Goal: Find specific page/section: Find specific page/section

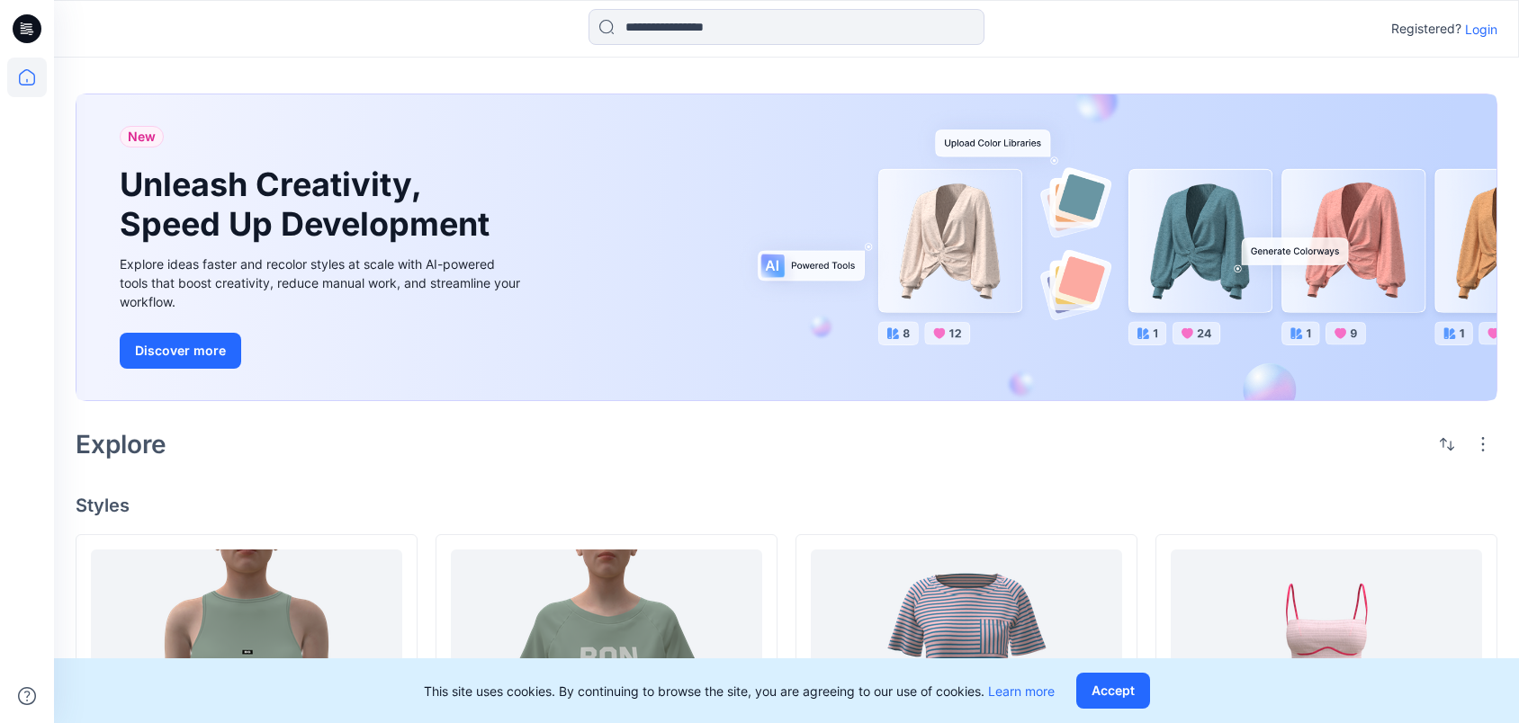
click at [1474, 18] on div "Registered? Login" at bounding box center [1444, 29] width 106 height 22
click at [1473, 35] on p "Login" at bounding box center [1481, 29] width 32 height 19
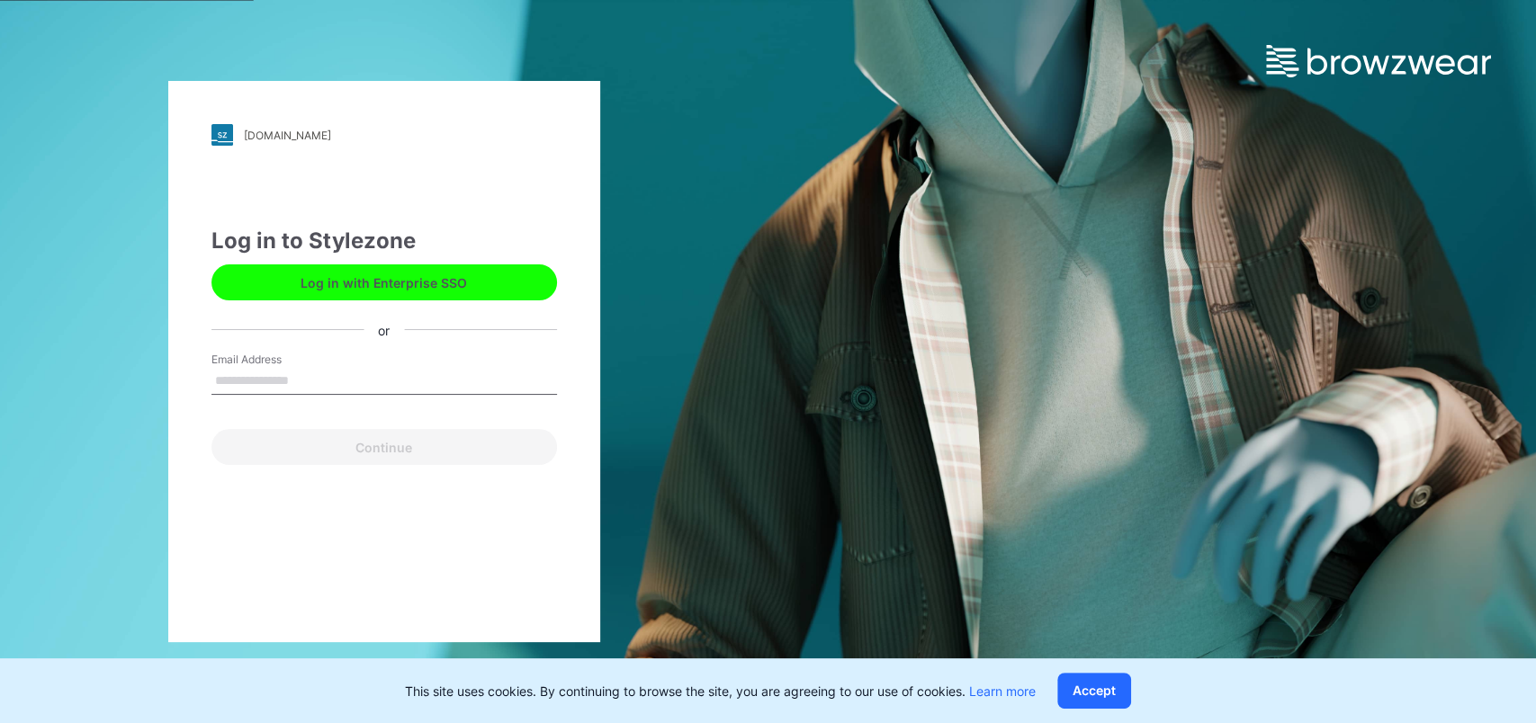
click at [237, 384] on input "Email Address" at bounding box center [383, 381] width 345 height 27
type input "**********"
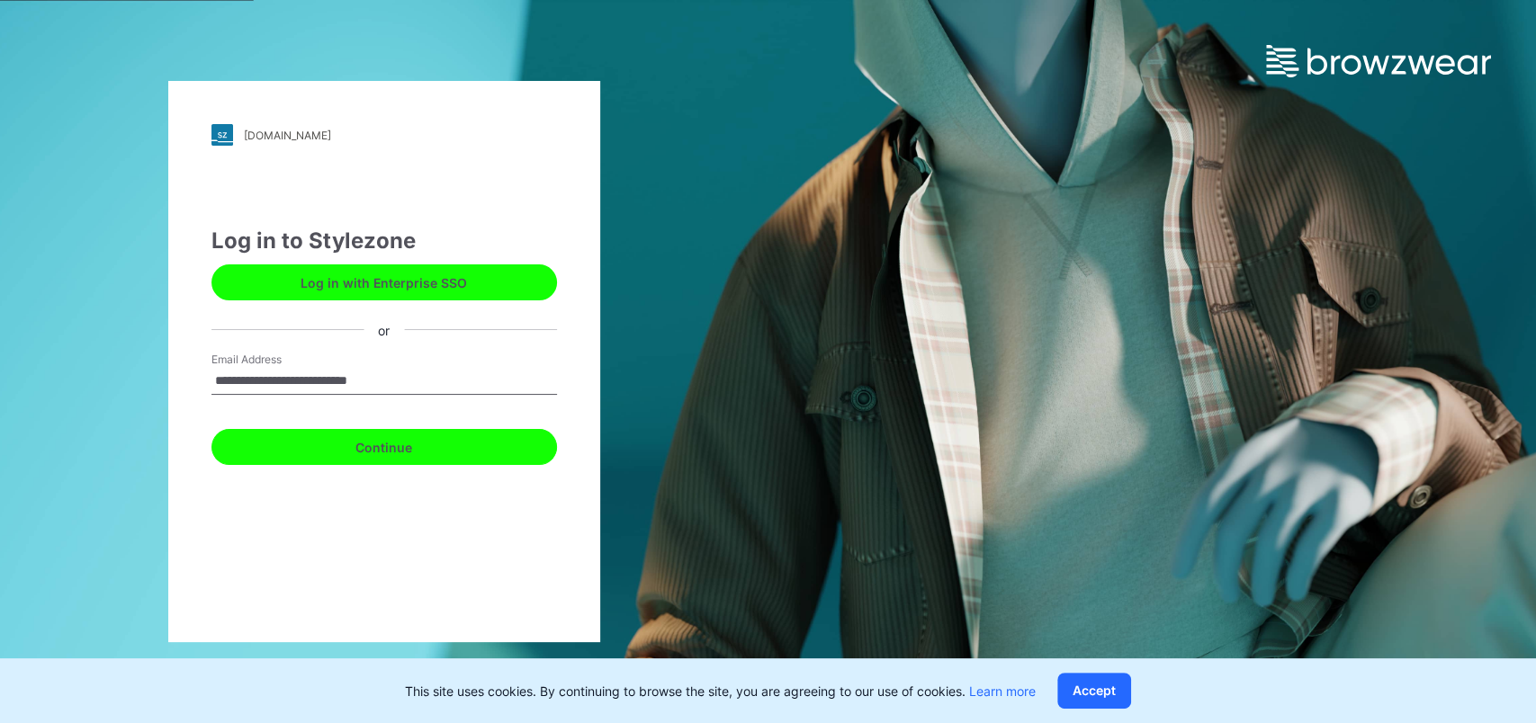
click at [273, 450] on button "Continue" at bounding box center [383, 447] width 345 height 36
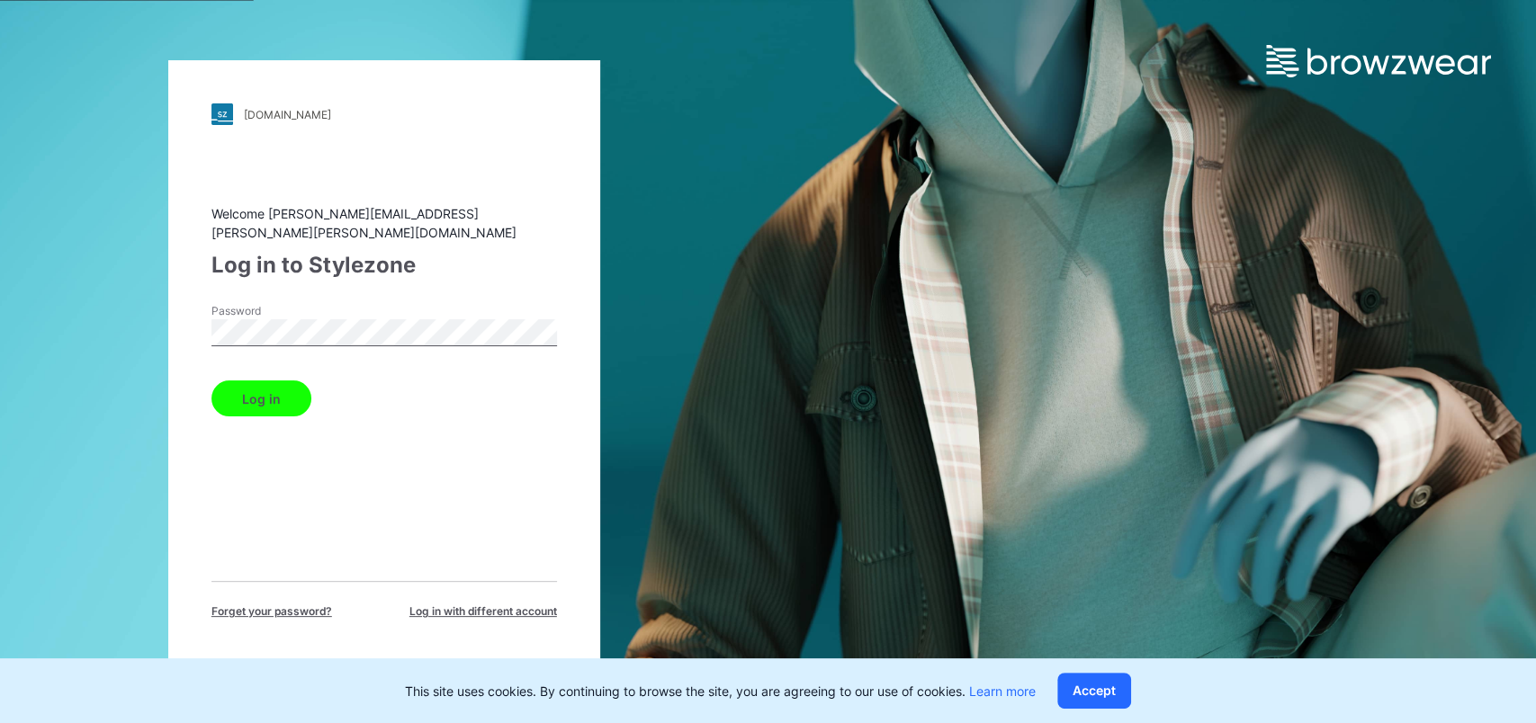
click at [255, 391] on button "Log in" at bounding box center [261, 399] width 100 height 36
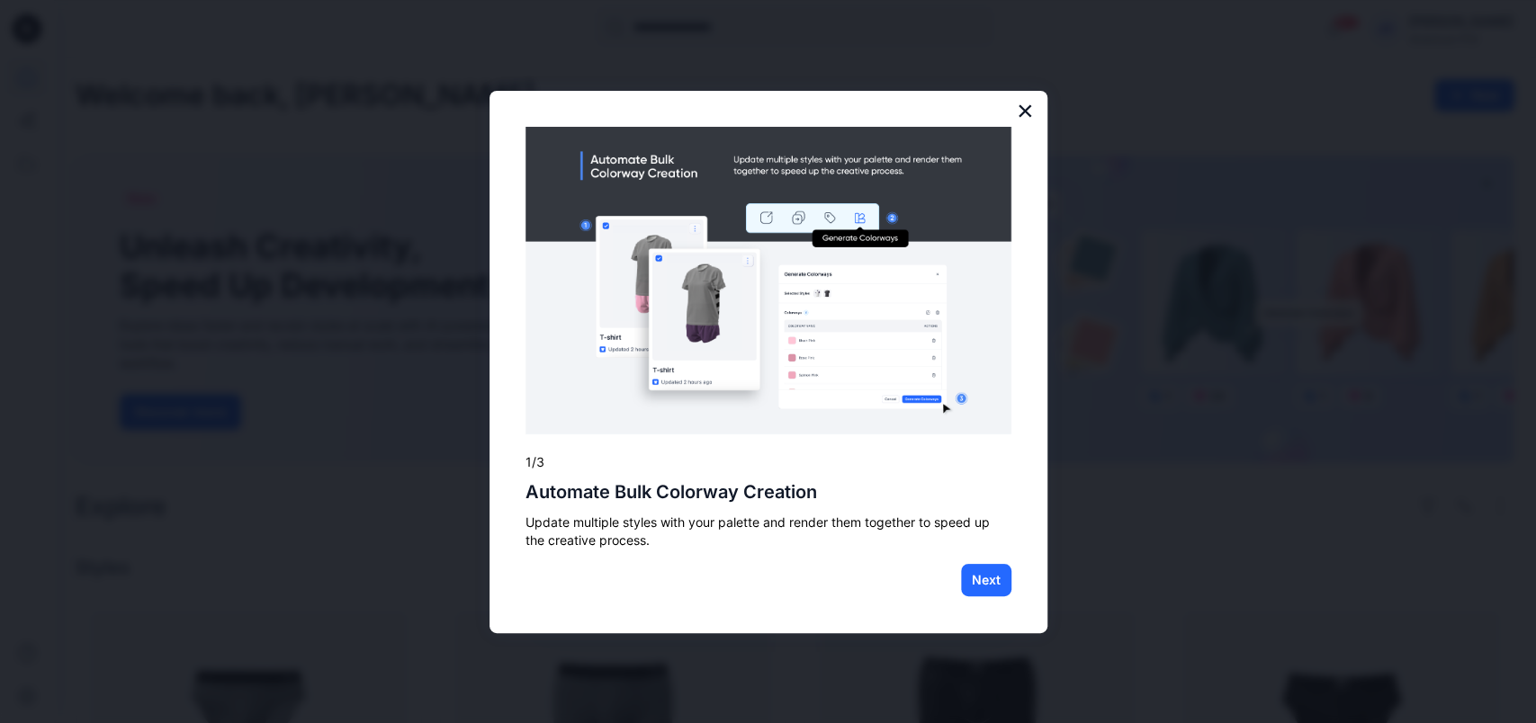
click at [1024, 110] on button "×" at bounding box center [1025, 110] width 17 height 29
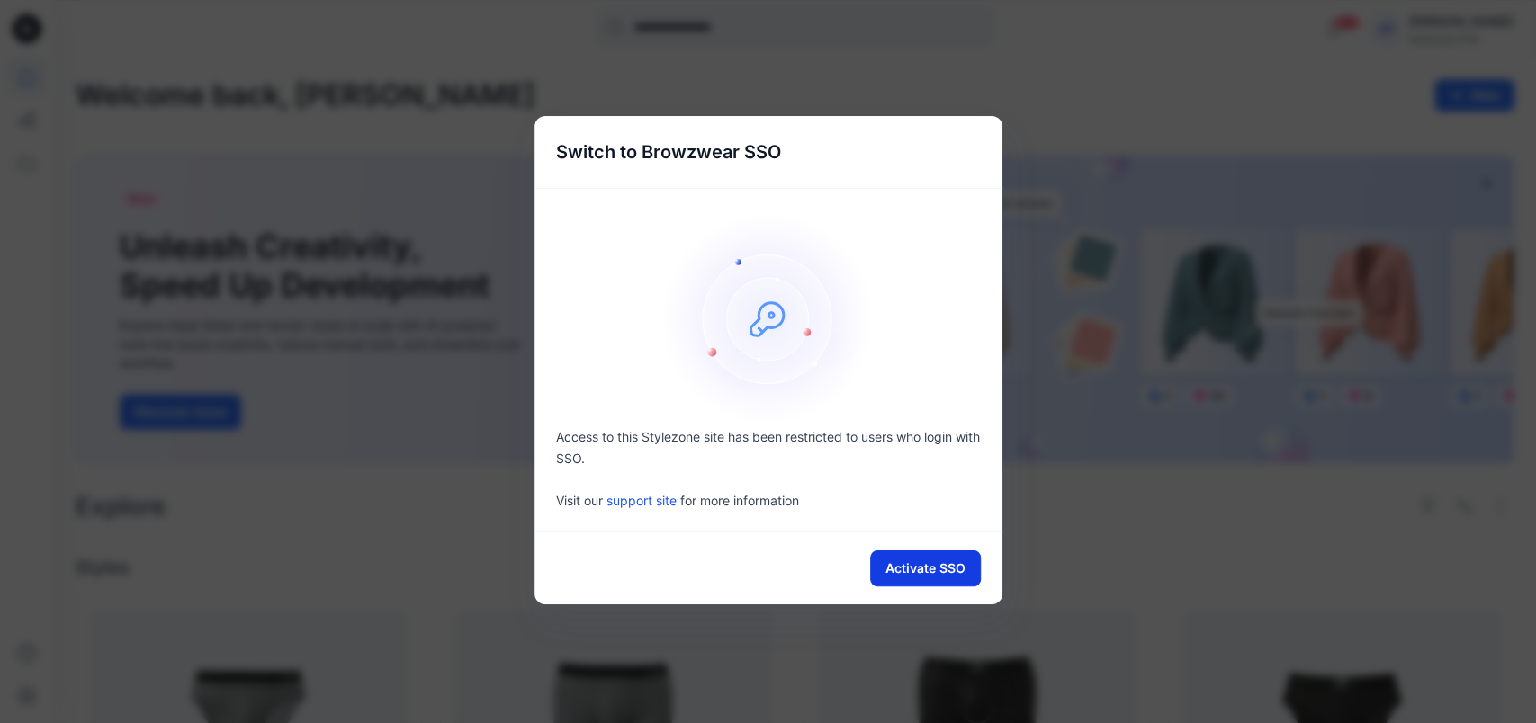
click at [916, 558] on button "Activate SSO" at bounding box center [925, 569] width 111 height 36
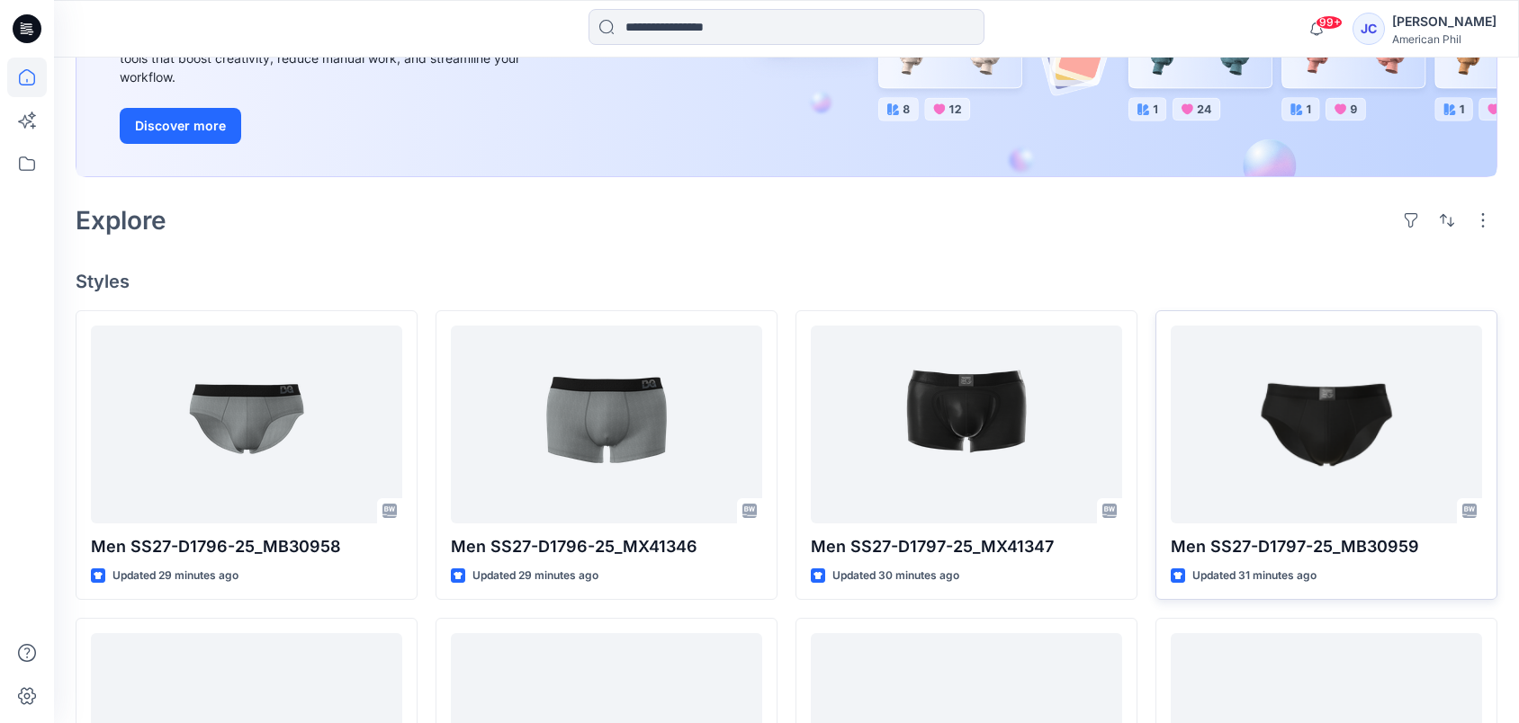
scroll to position [300, 0]
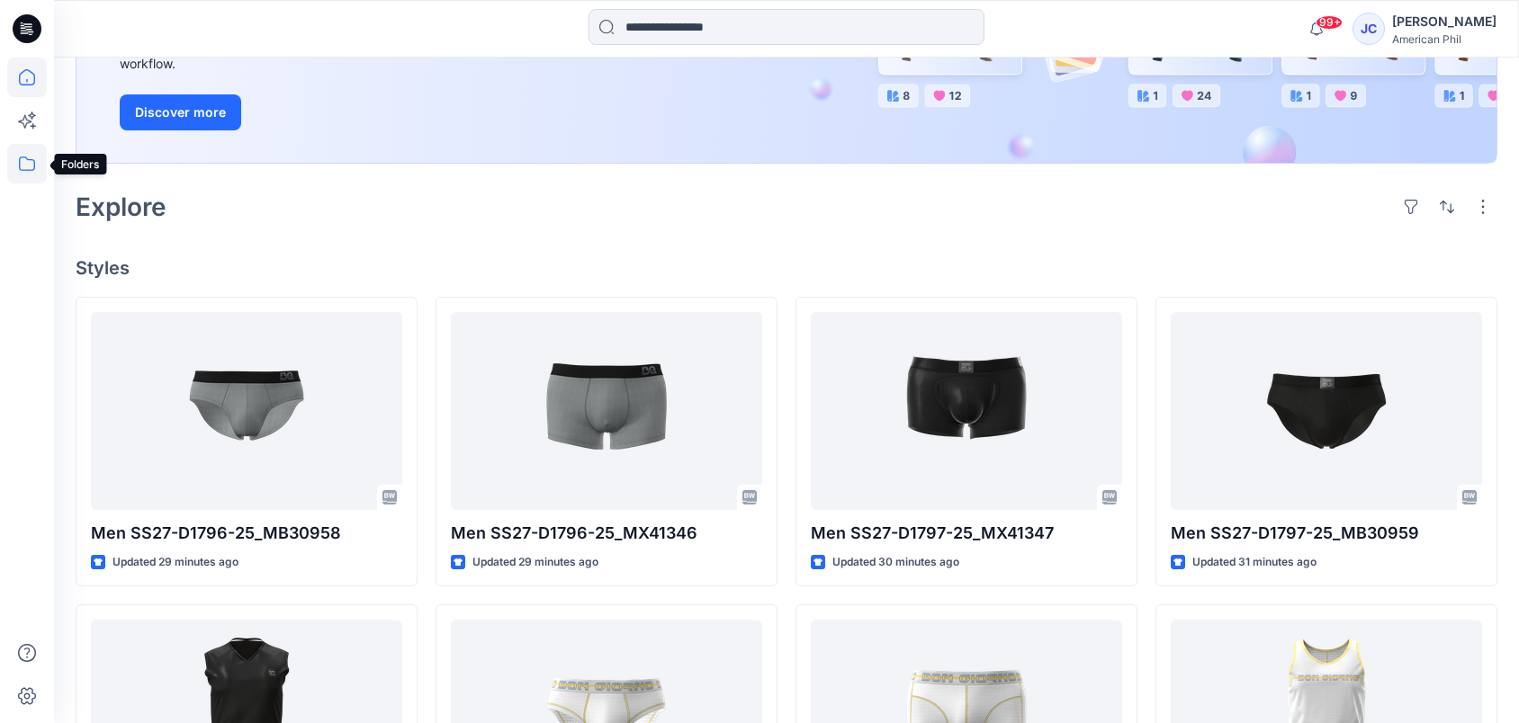
click at [36, 167] on icon at bounding box center [27, 164] width 40 height 40
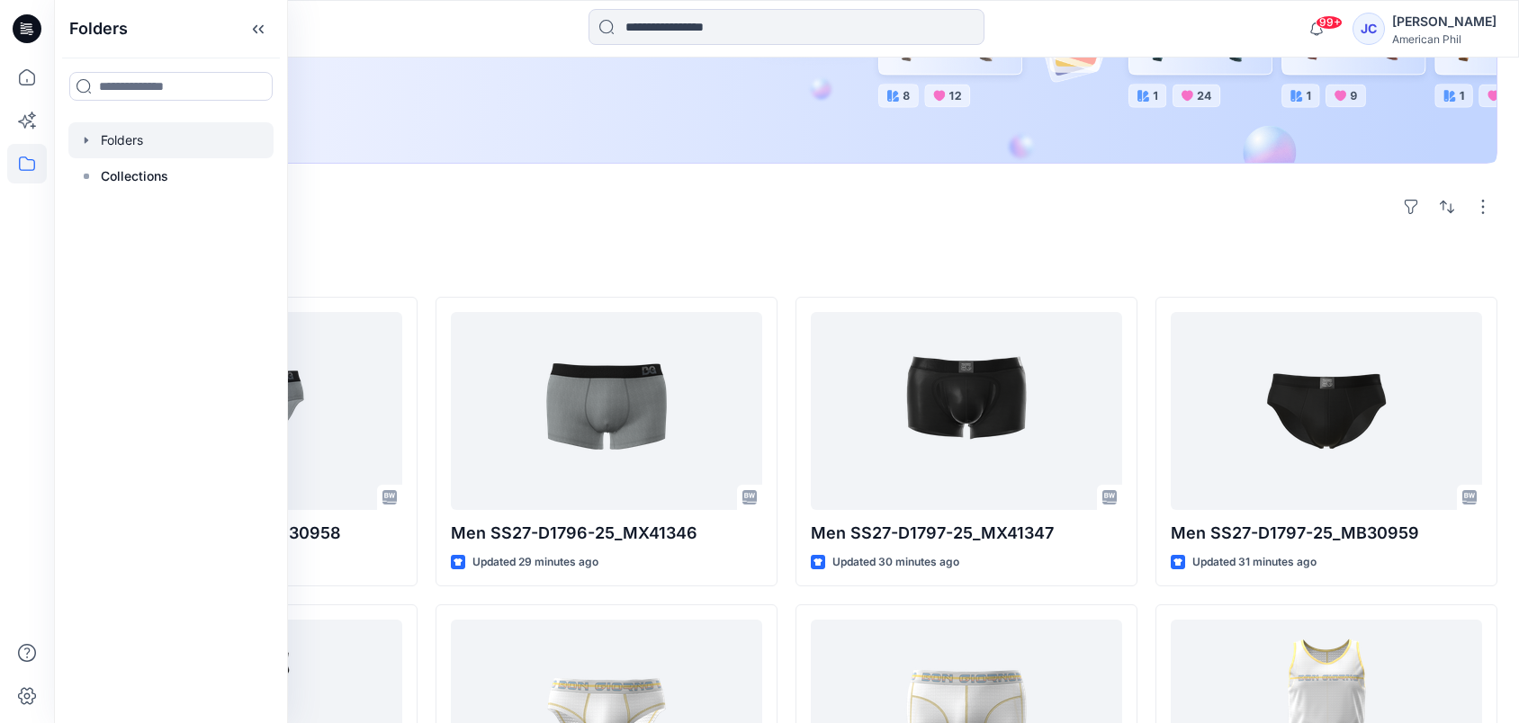
click at [166, 139] on div at bounding box center [170, 140] width 205 height 36
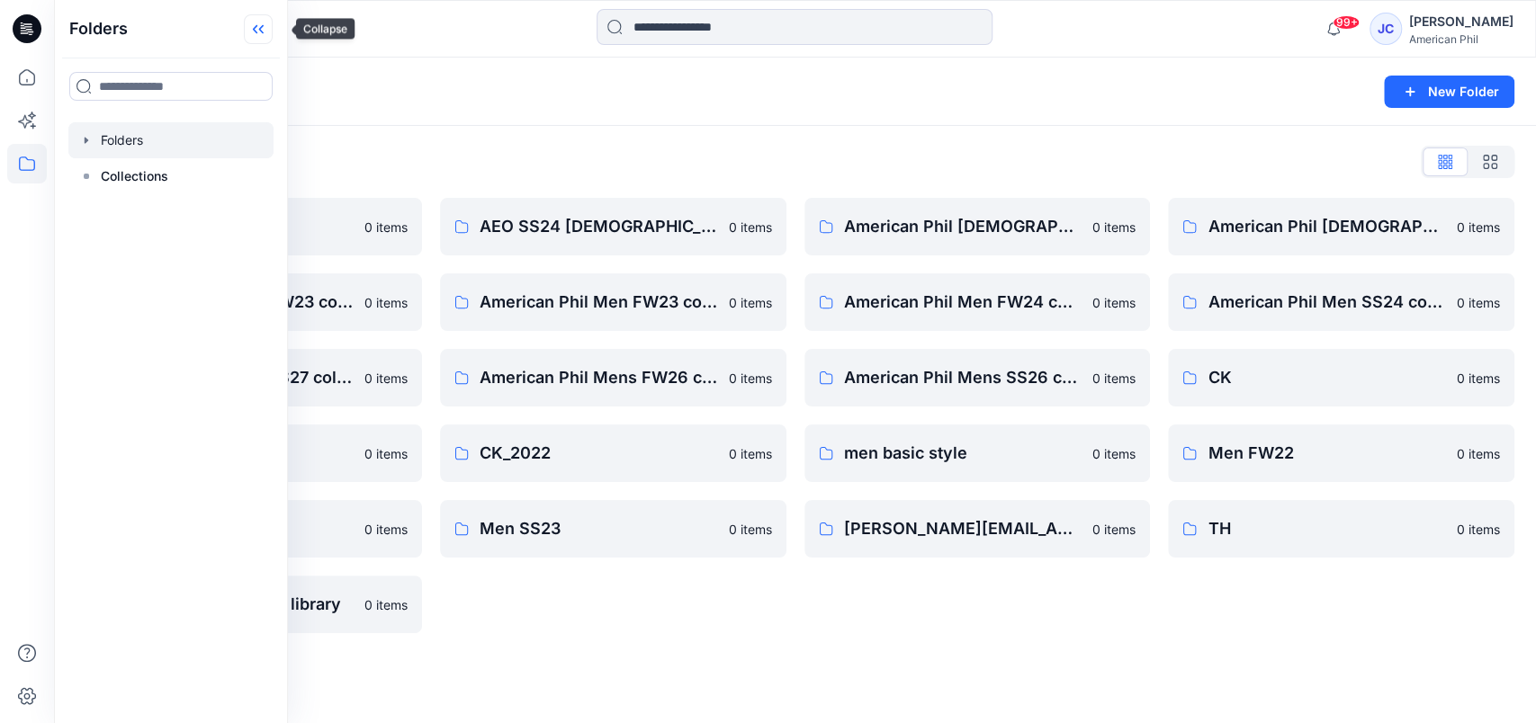
click at [269, 34] on icon at bounding box center [258, 29] width 29 height 30
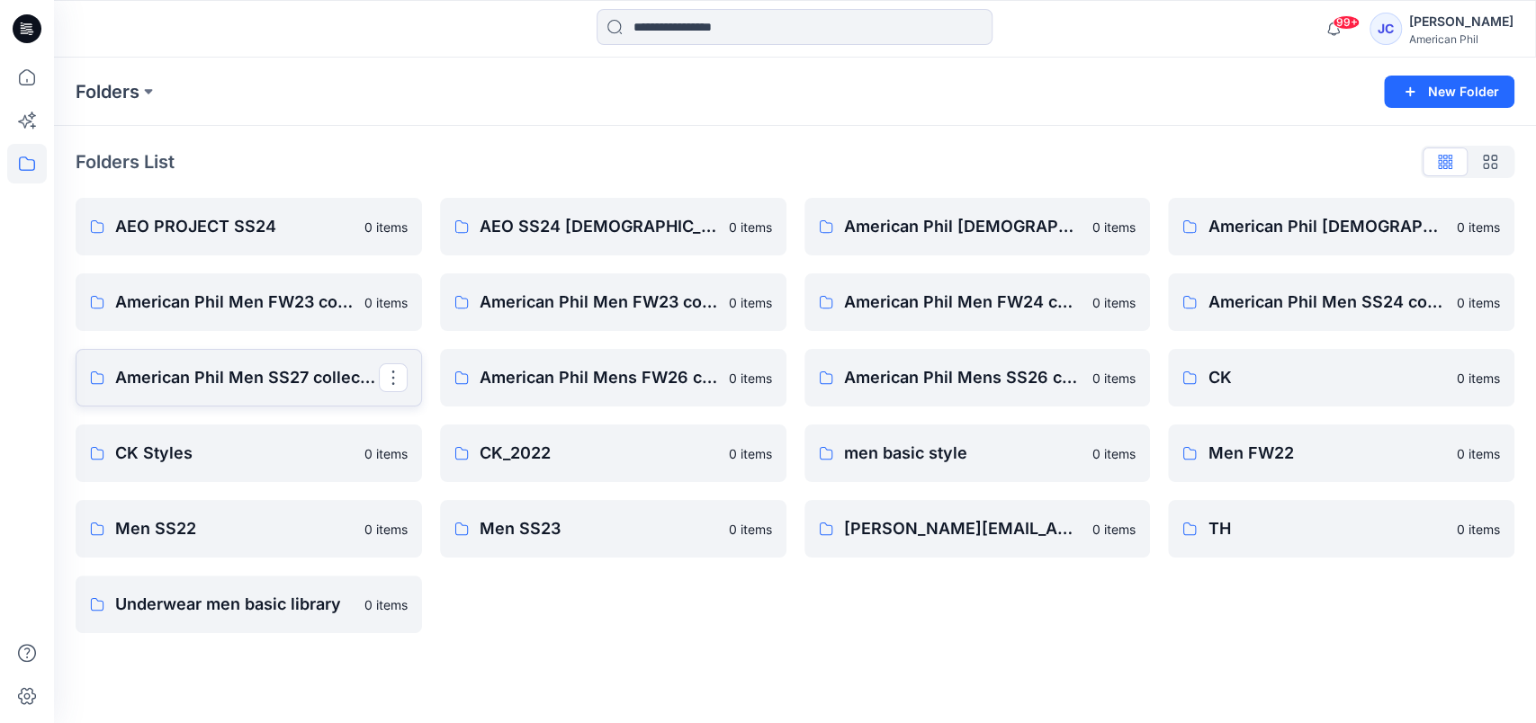
click at [195, 380] on p "American Phil Men SS27 collection" at bounding box center [247, 377] width 264 height 25
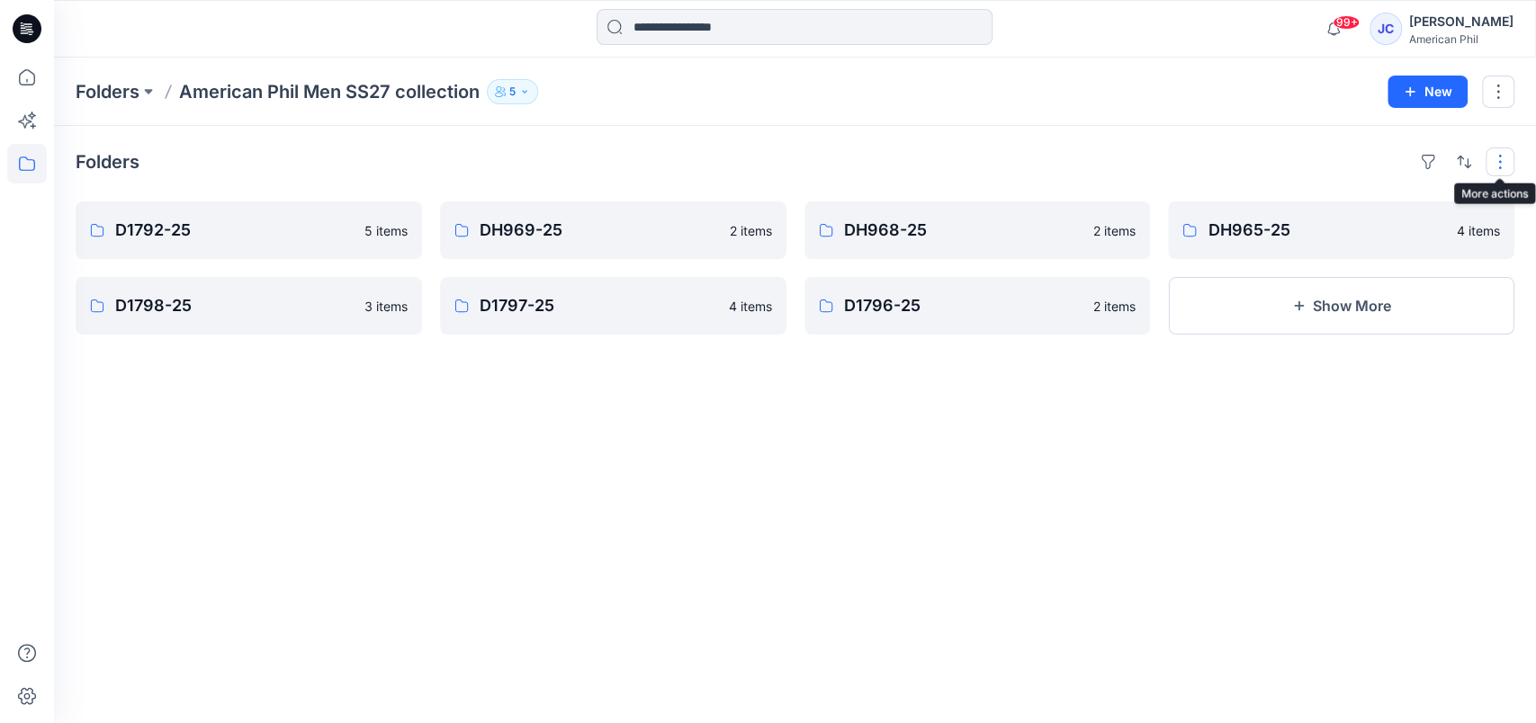
click at [1495, 166] on button "button" at bounding box center [1499, 162] width 29 height 29
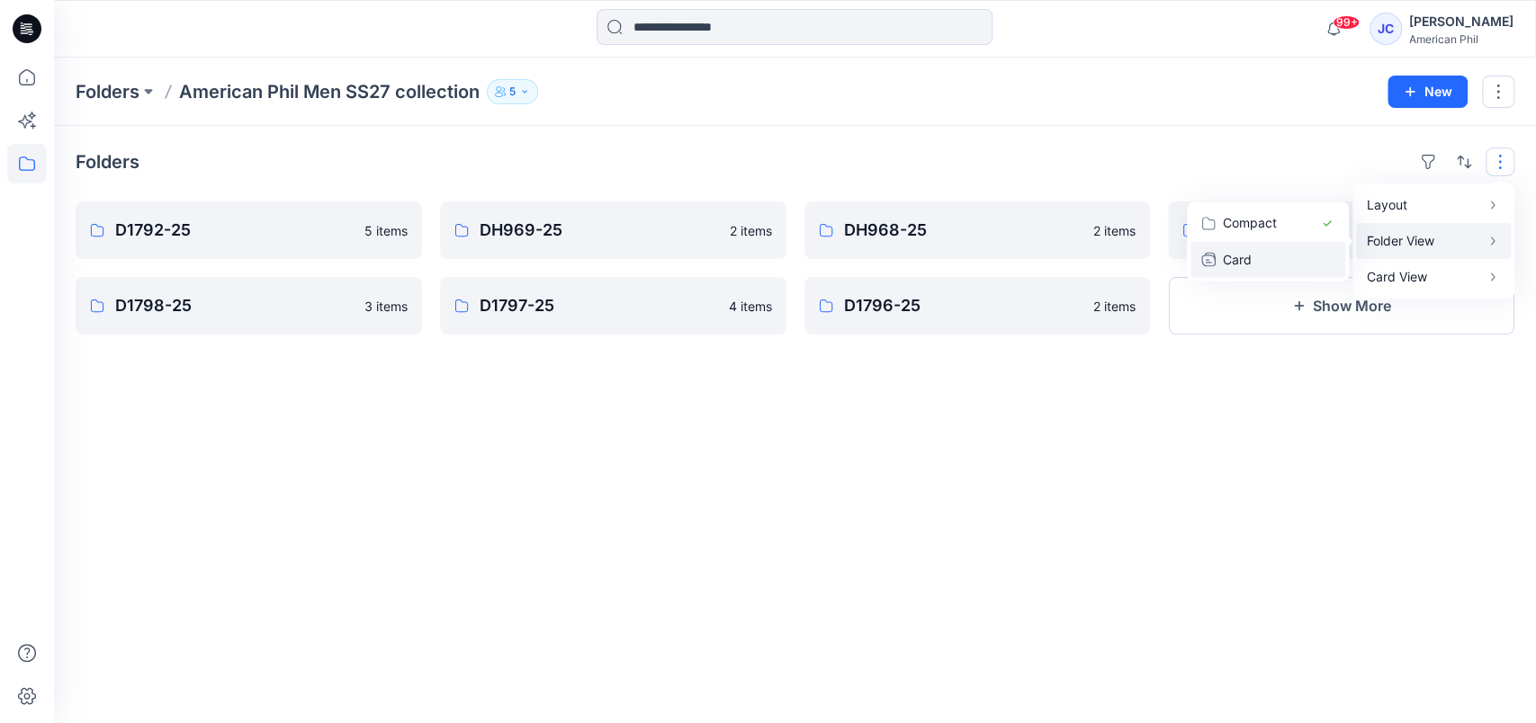
click at [1229, 262] on p "Card" at bounding box center [1268, 259] width 90 height 22
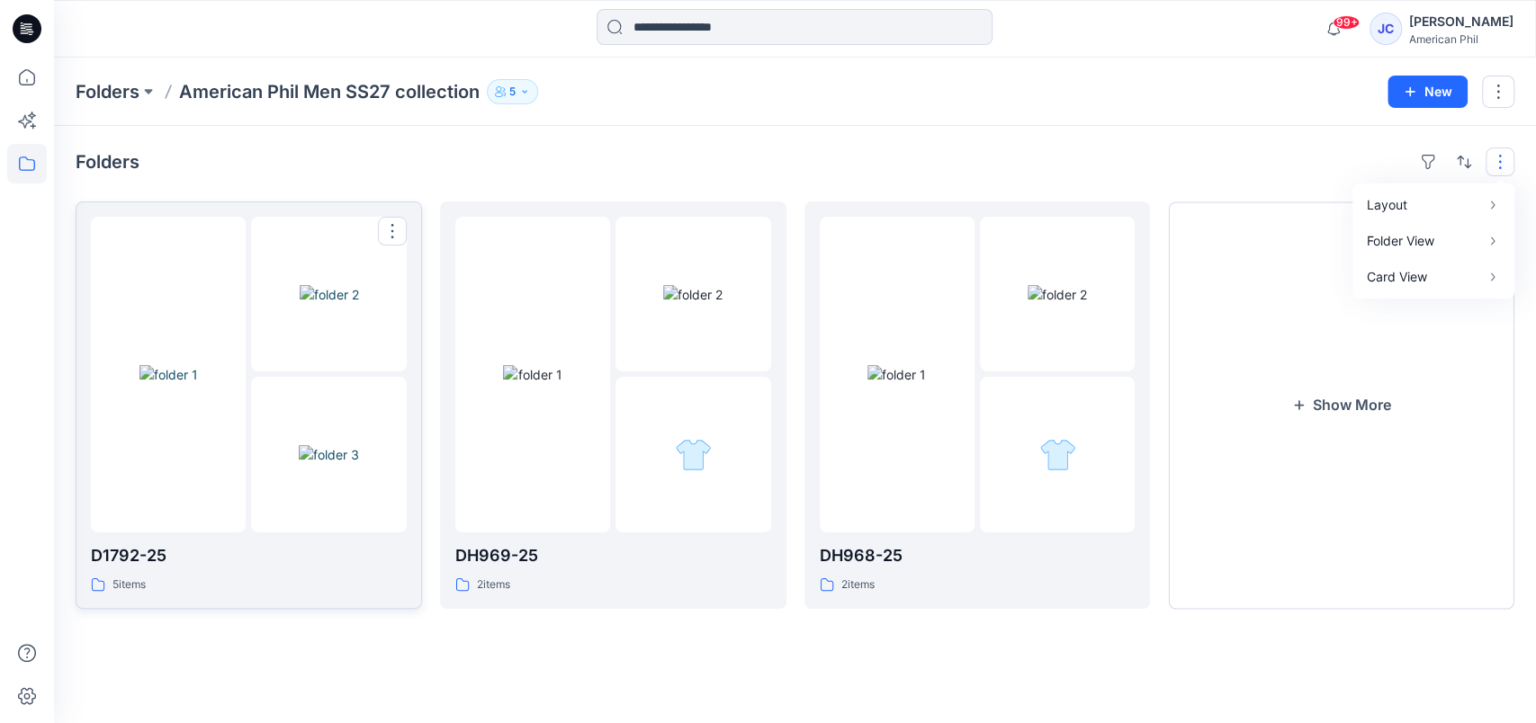
click at [303, 464] on img at bounding box center [329, 454] width 60 height 19
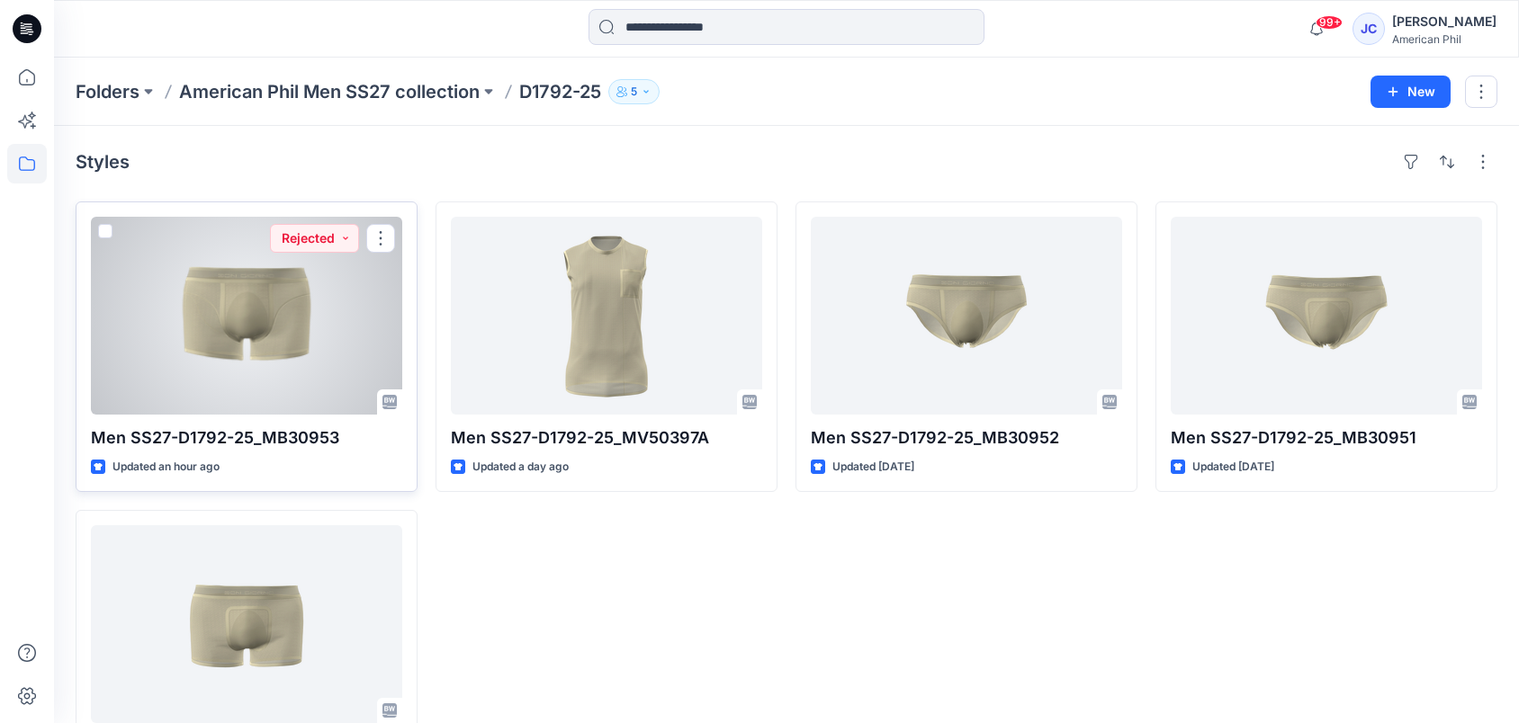
click at [271, 343] on div at bounding box center [246, 316] width 311 height 198
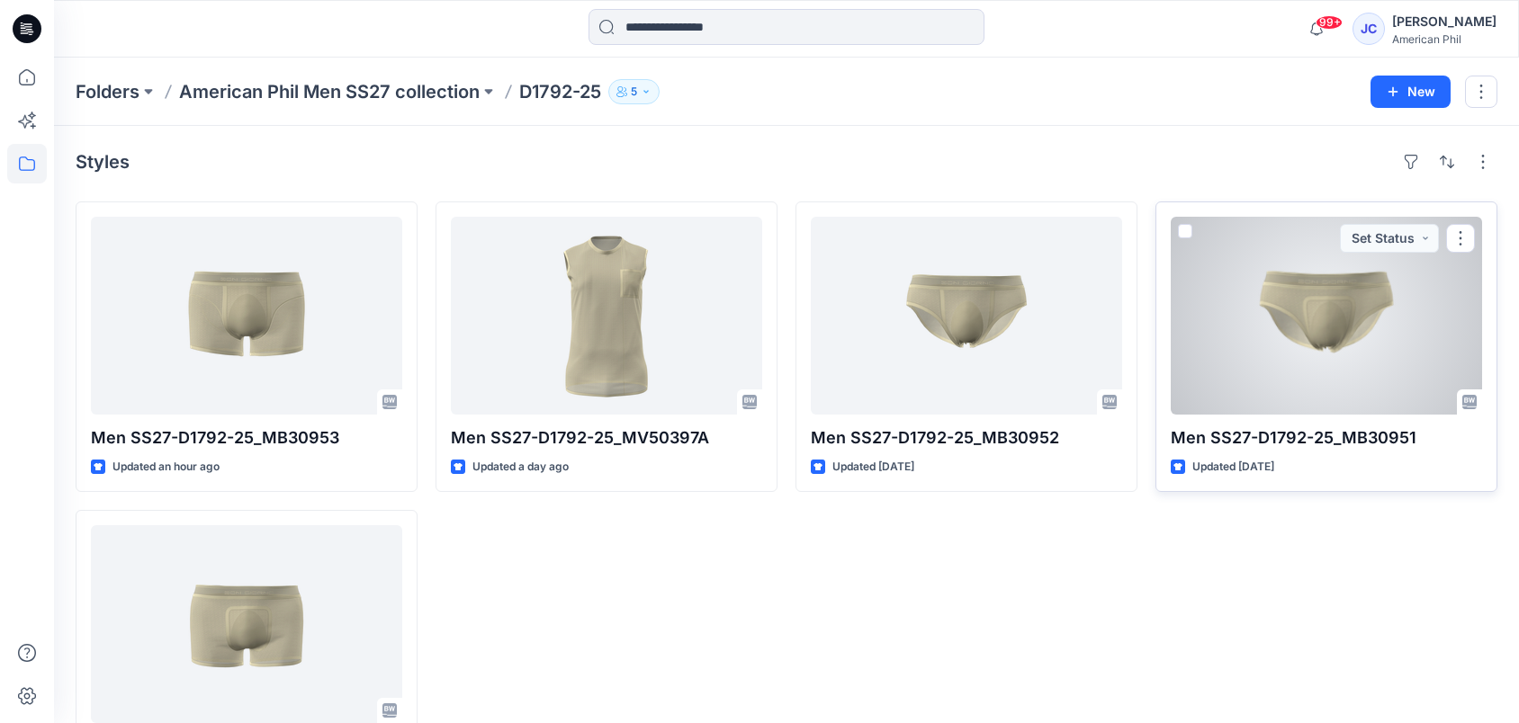
click at [1325, 336] on div at bounding box center [1325, 316] width 311 height 198
